Goal: Task Accomplishment & Management: Manage account settings

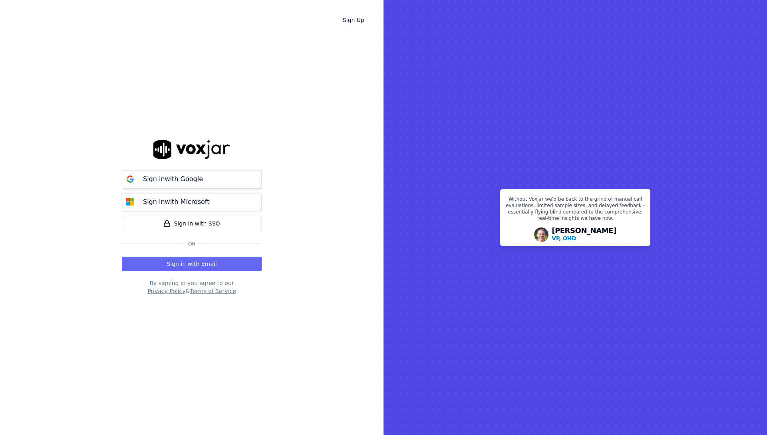
click at [180, 181] on p "Sign in with Google" at bounding box center [173, 179] width 60 height 10
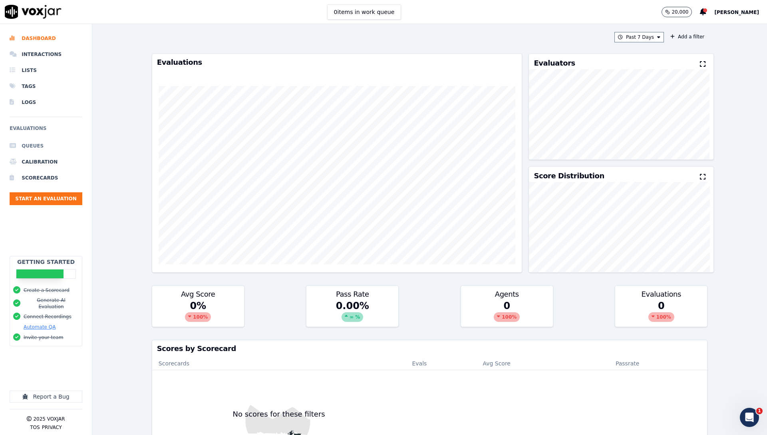
click at [36, 144] on li "Queues" at bounding box center [46, 146] width 73 height 16
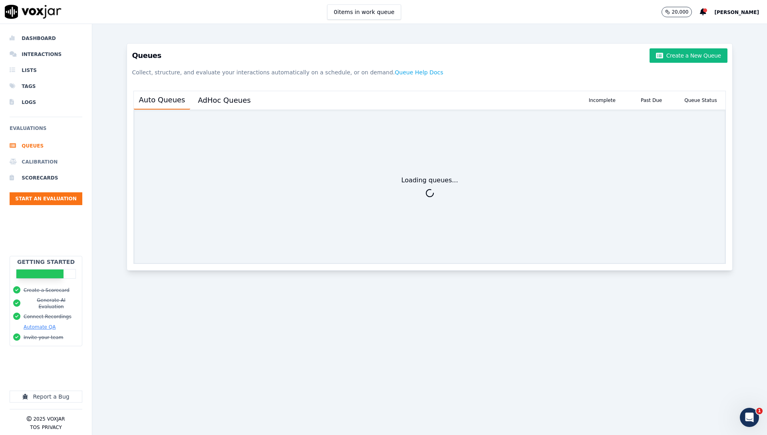
click at [41, 163] on li "Calibration" at bounding box center [46, 162] width 73 height 16
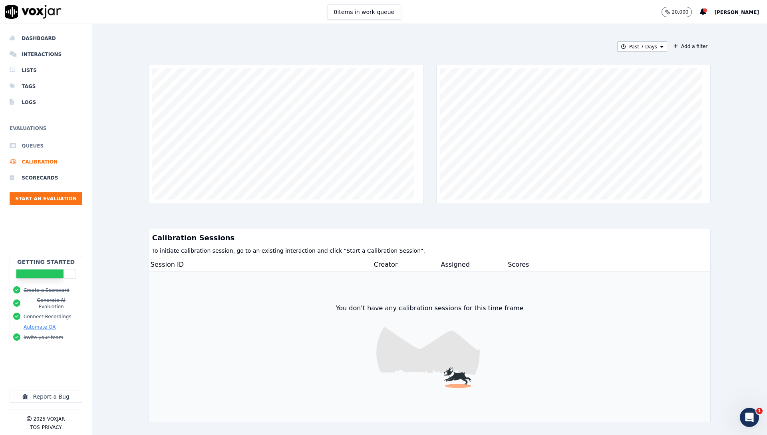
click at [37, 153] on li "Queues" at bounding box center [46, 146] width 73 height 16
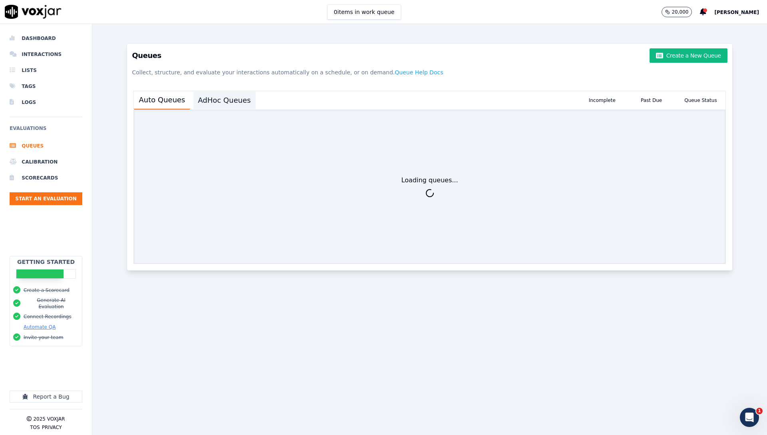
click at [199, 102] on button "AdHoc Queues" at bounding box center [224, 100] width 62 height 18
click at [161, 103] on button "Auto Queues" at bounding box center [162, 100] width 56 height 18
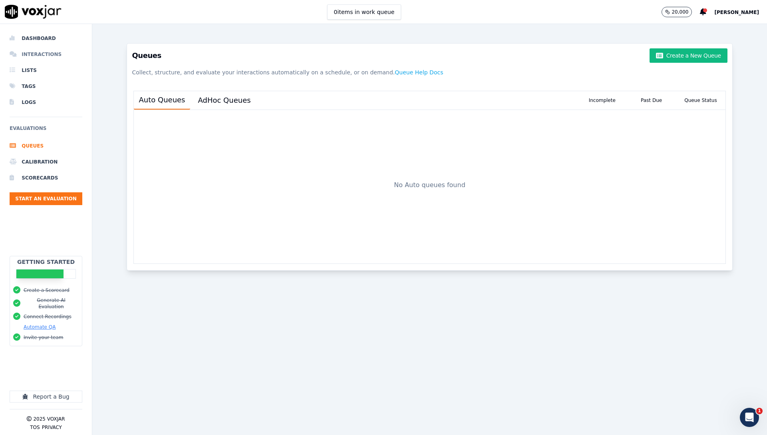
click at [35, 51] on li "Interactions" at bounding box center [46, 54] width 73 height 16
click at [38, 175] on li "Scorecards" at bounding box center [46, 178] width 73 height 16
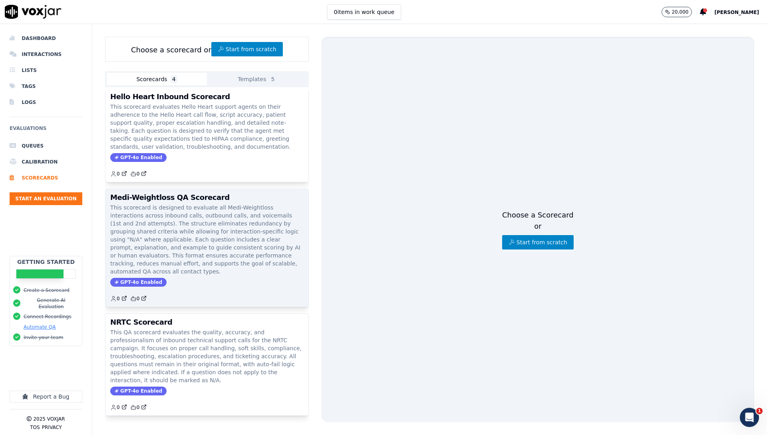
scroll to position [87, 0]
click at [242, 212] on p "This scorecard is designed to evaluate all Medi-Weightloss interactions across …" at bounding box center [206, 239] width 193 height 72
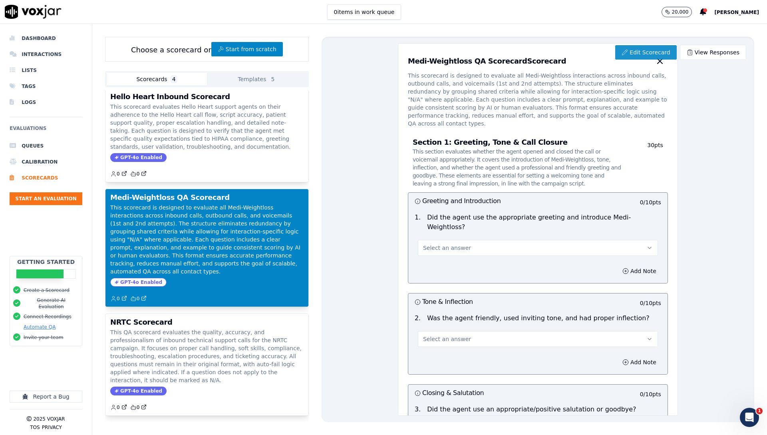
click at [651, 52] on link "Edit Scorecard" at bounding box center [645, 52] width 61 height 14
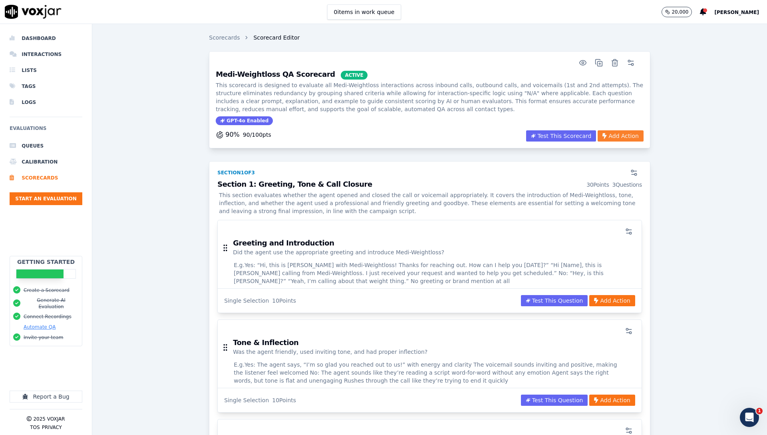
click at [608, 135] on button "Add Action" at bounding box center [621, 135] width 46 height 11
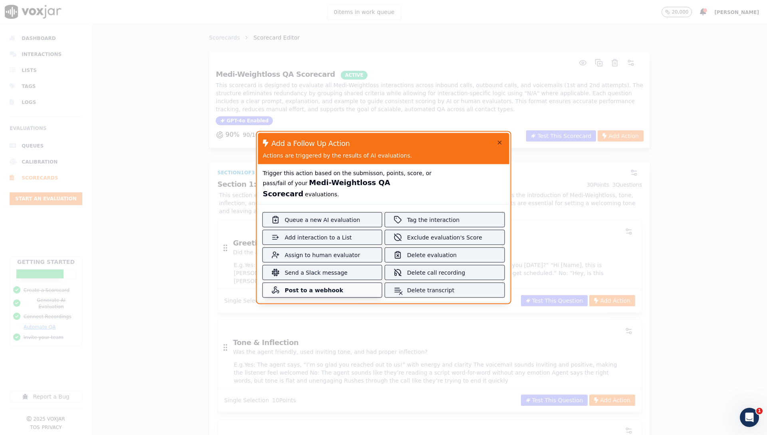
click at [337, 286] on div "Post to a webhook" at bounding box center [322, 290] width 75 height 8
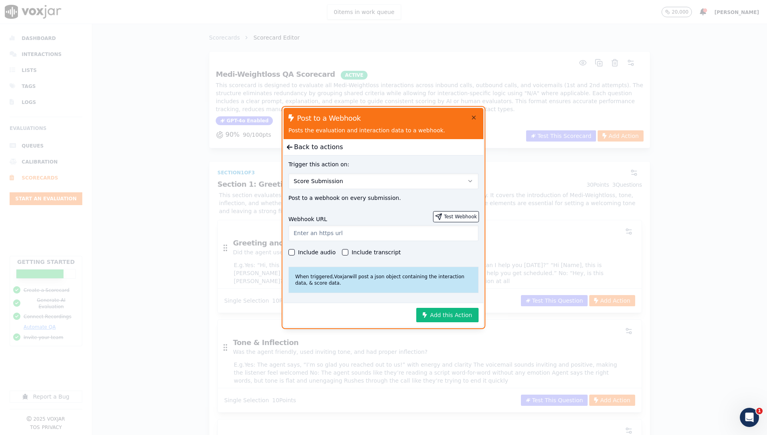
click at [322, 236] on input "text" at bounding box center [383, 233] width 190 height 16
click at [436, 215] on icon "button" at bounding box center [439, 216] width 6 height 6
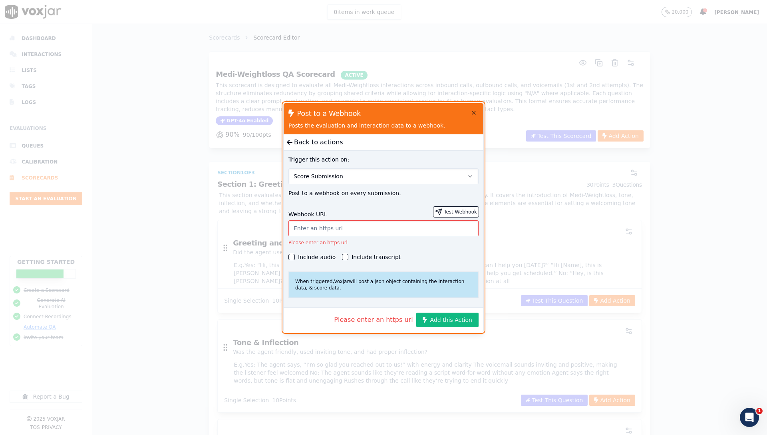
click at [300, 139] on button "Back to actions" at bounding box center [315, 142] width 56 height 10
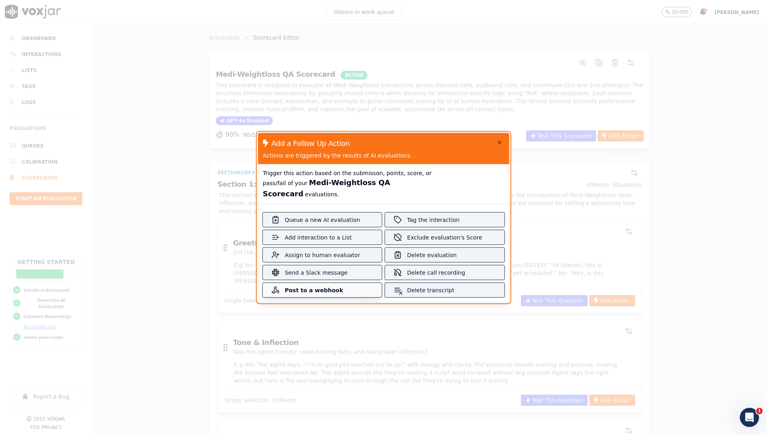
click at [324, 287] on div "Post to a webhook" at bounding box center [322, 290] width 75 height 8
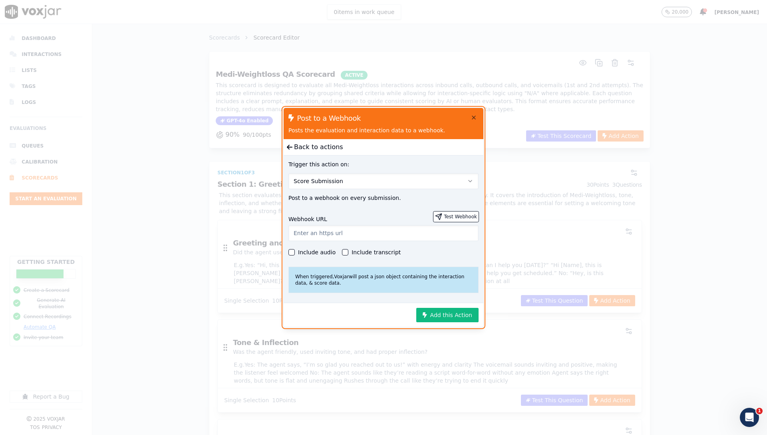
click at [333, 177] on span "Score Submission" at bounding box center [319, 181] width 50 height 8
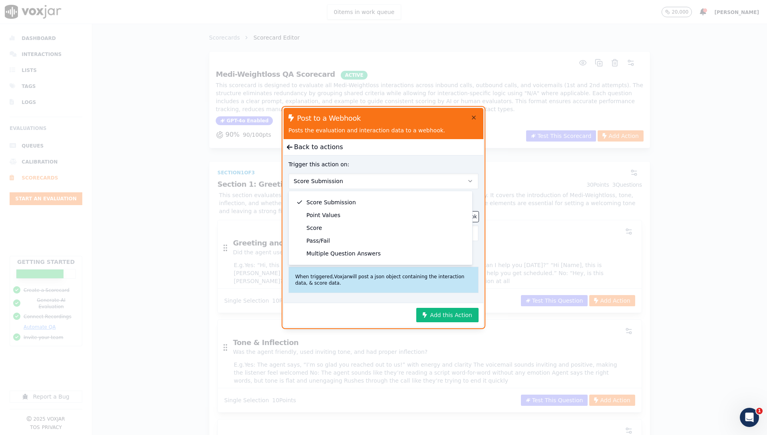
click at [364, 152] on div "Back to actions" at bounding box center [384, 147] width 200 height 16
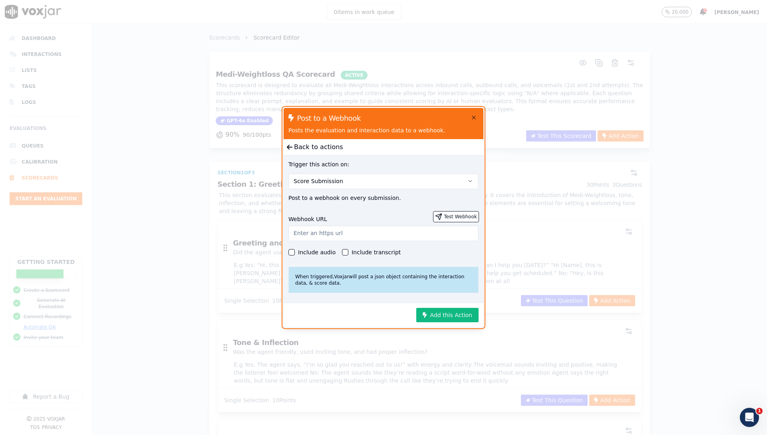
click at [374, 238] on div "Webhook URL Test Webhook Include audio Include transcript When triggered, Voxja…" at bounding box center [384, 252] width 200 height 91
paste input "https://hooks.zapier.com/hooks/catch/14208207/um2t6p1/"
type input "https://hooks.zapier.com/hooks/catch/14208207/um2t6p1/"
click at [432, 207] on div "Webhook URL Test Webhook https://hooks.zapier.com/hooks/catch/14208207/um2t6p1/…" at bounding box center [384, 252] width 200 height 91
click at [436, 213] on icon "button" at bounding box center [438, 216] width 7 height 7
